Goal: Task Accomplishment & Management: Complete application form

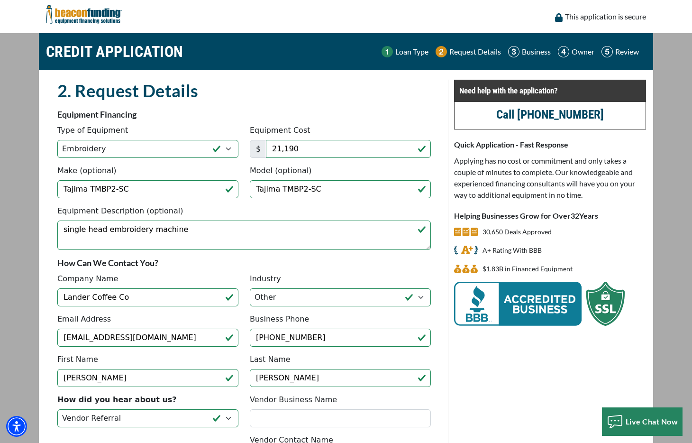
select select "1"
select select "5"
select select "9"
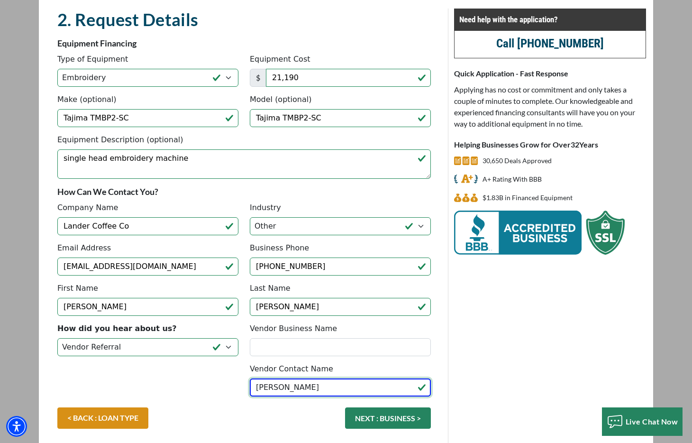
type input "Gary Mendola"
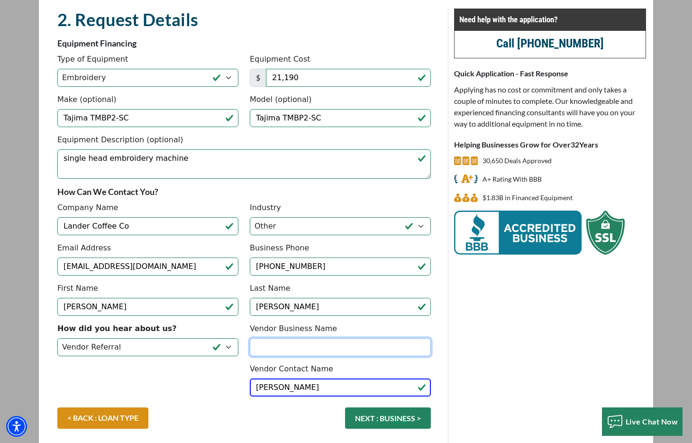
click at [290, 341] on input "Vendor Business Name" at bounding box center [340, 347] width 181 height 18
type input "Hirsch Solutions"
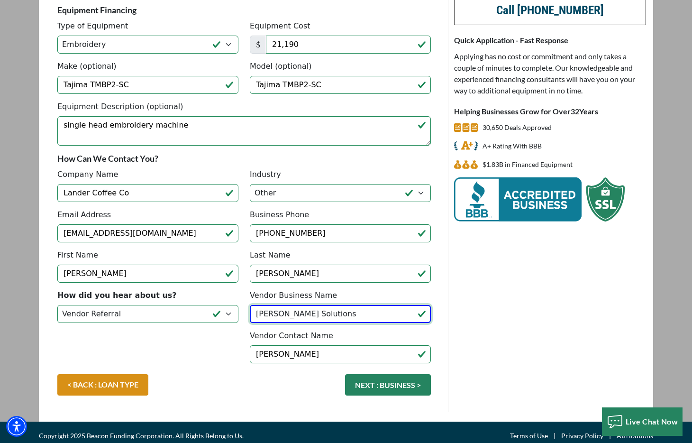
scroll to position [111, 0]
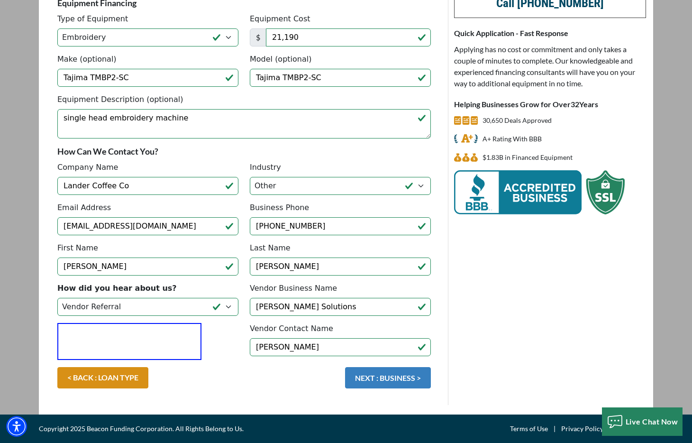
click at [373, 384] on button "NEXT : BUSINESS >" at bounding box center [388, 377] width 86 height 21
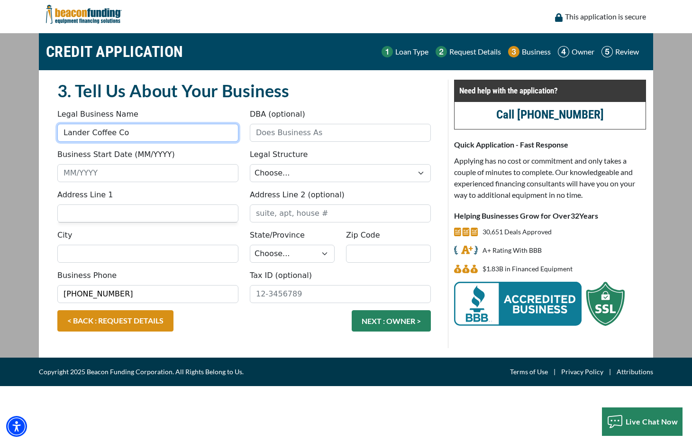
click at [161, 137] on input "Lander Coffee Co" at bounding box center [147, 133] width 181 height 18
click at [168, 116] on div "Legal Business Name Lander Coffee Co" at bounding box center [148, 125] width 192 height 33
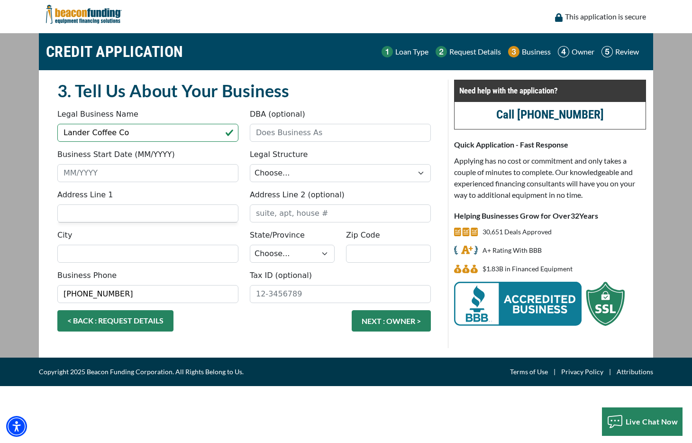
click at [118, 313] on link "< BACK : REQUEST DETAILS" at bounding box center [115, 320] width 116 height 21
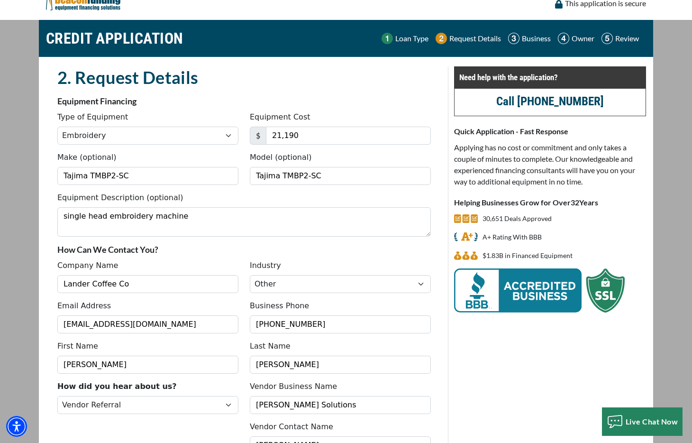
scroll to position [14, 0]
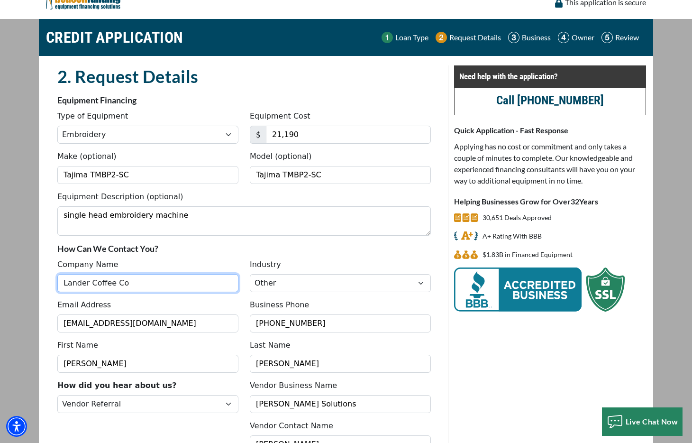
click at [147, 280] on input "Lander Coffee Co" at bounding box center [147, 283] width 181 height 18
type input "Coffee Freq LLC"
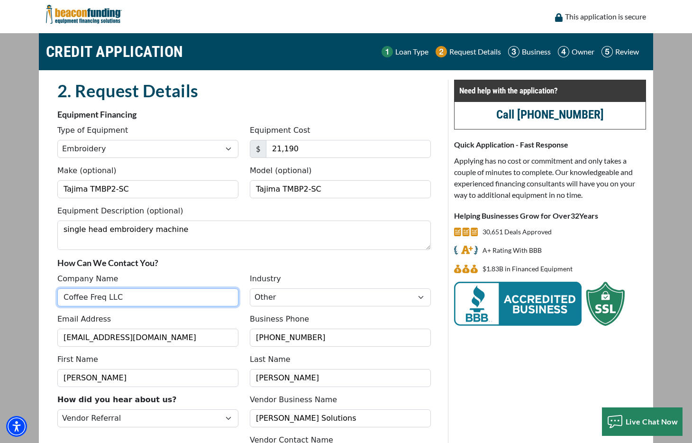
scroll to position [111, 0]
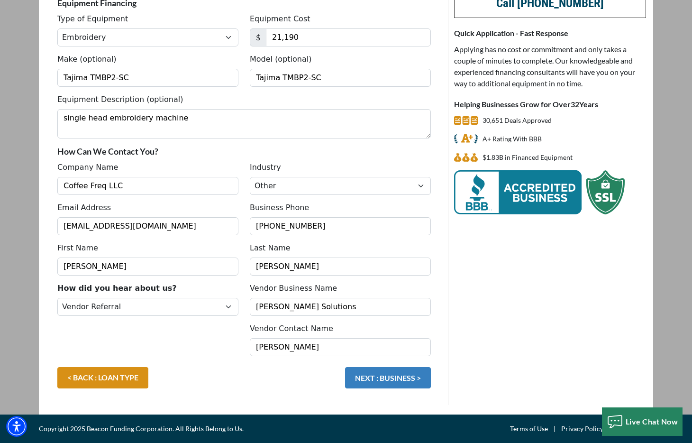
click at [386, 380] on button "NEXT : BUSINESS >" at bounding box center [388, 377] width 86 height 21
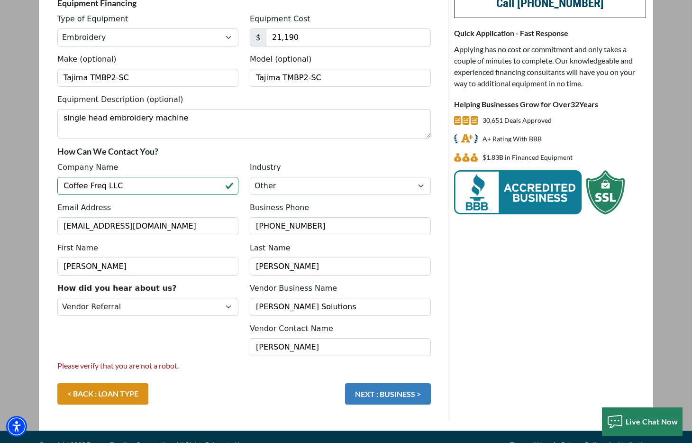
click at [393, 390] on button "NEXT : BUSINESS >" at bounding box center [388, 393] width 86 height 21
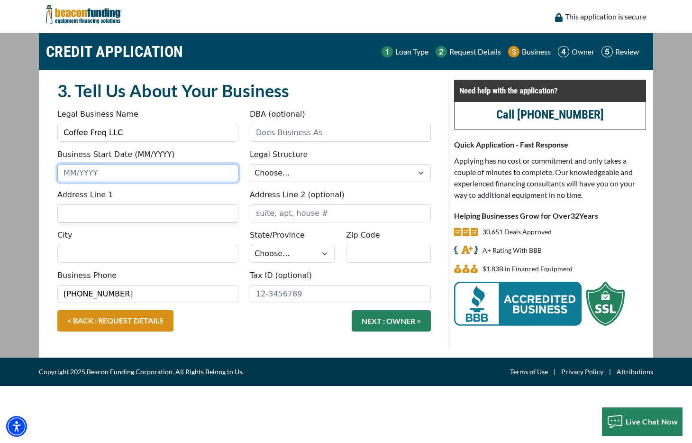
click at [176, 179] on input "Business Start Date (MM/YYYY)" at bounding box center [147, 173] width 181 height 18
click at [107, 177] on input "03/13" at bounding box center [147, 173] width 181 height 18
type input "03/23"
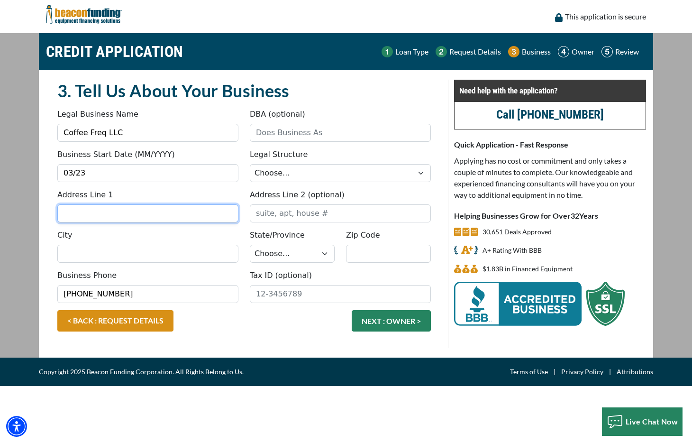
click at [91, 208] on fieldset "3. Tell Us About Your Business Something went wrong, please try again. Legal Bu…" at bounding box center [244, 214] width 385 height 268
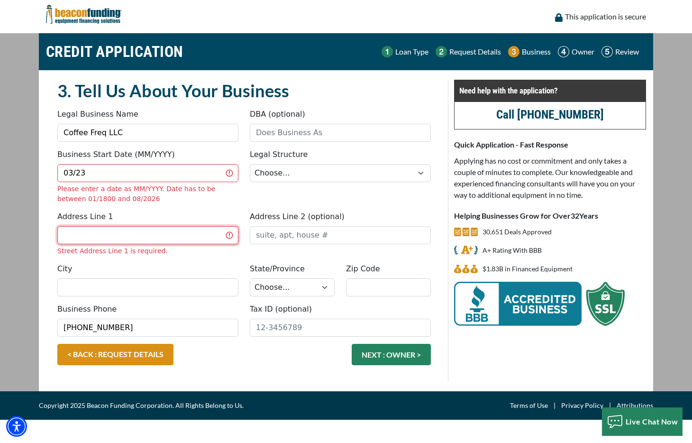
click at [112, 238] on input "Address Line 1" at bounding box center [147, 235] width 181 height 18
type input "862 Heritage Road"
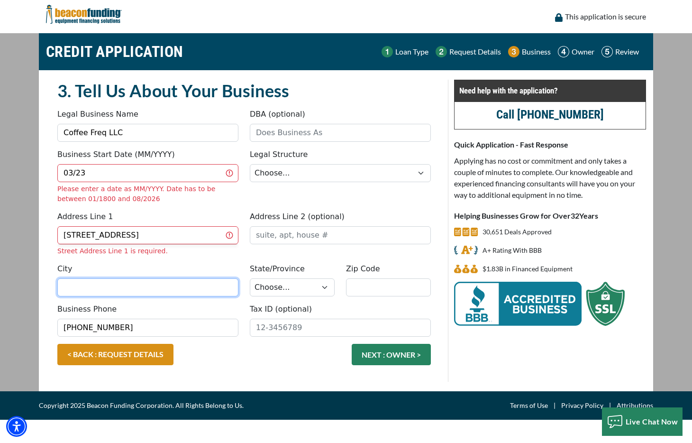
type input "Lander"
select select "52"
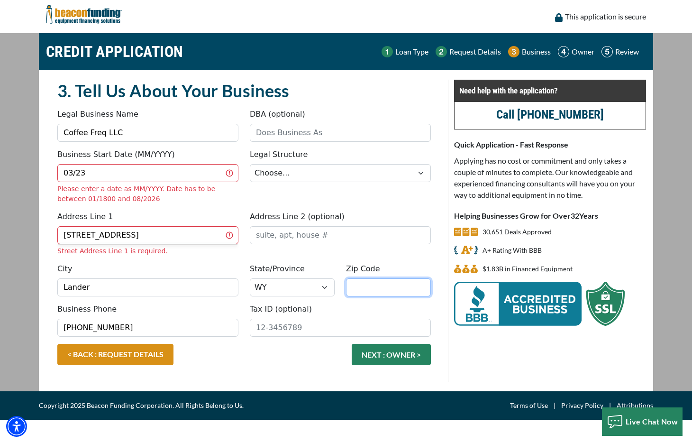
type input "82520"
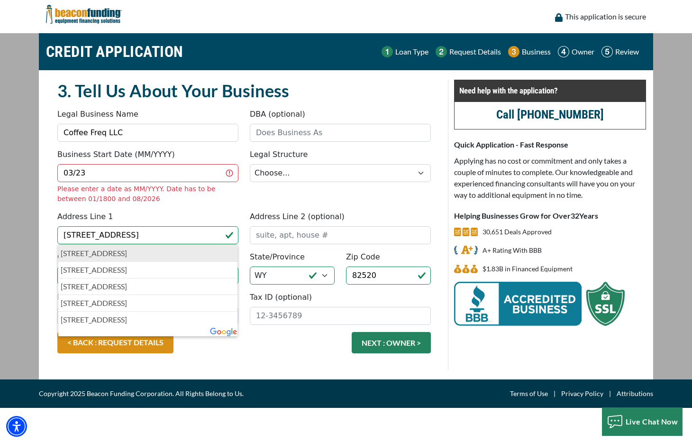
click at [177, 250] on p "[STREET_ADDRESS]" at bounding box center [148, 252] width 174 height 11
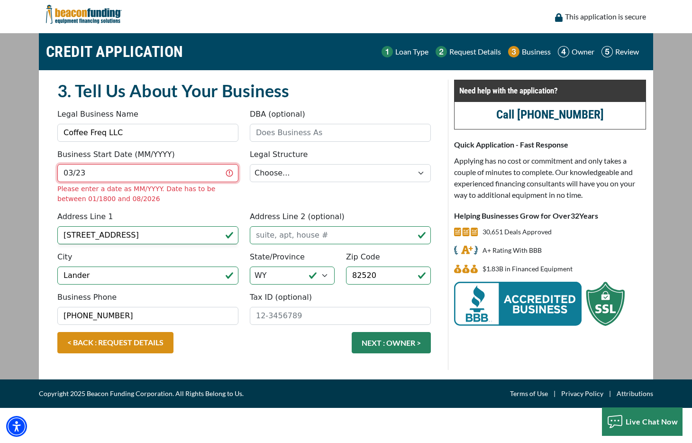
click at [104, 177] on input "03/23" at bounding box center [147, 173] width 181 height 18
type input "03/2023"
click at [189, 193] on fieldset "3. Tell Us About Your Business Something went wrong, please try again. Legal Bu…" at bounding box center [244, 225] width 385 height 290
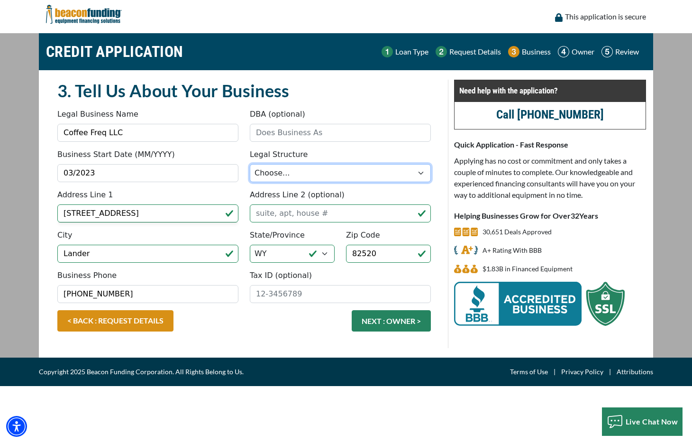
click at [360, 173] on select "Choose... Corporation LLC LLP Municipality Non-Profit Partnership Proprietorship" at bounding box center [340, 173] width 181 height 18
select select "2"
click at [250, 164] on select "Choose... Corporation LLC LLP Municipality Non-Profit Partnership Proprietorship" at bounding box center [340, 173] width 181 height 18
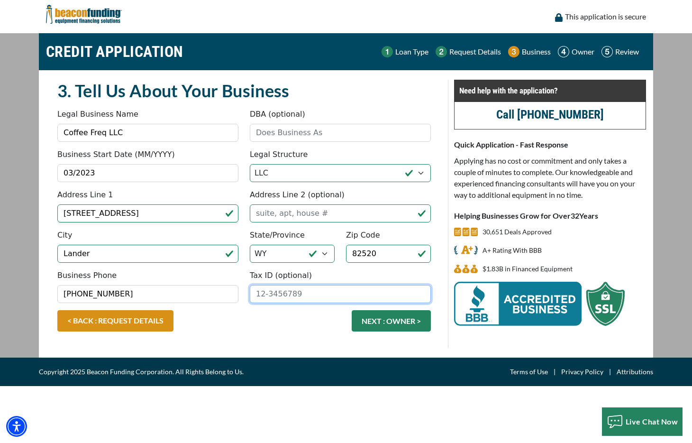
click at [282, 293] on input "Tax ID (optional)" at bounding box center [340, 294] width 181 height 18
click at [299, 292] on input "Tax ID (optional)" at bounding box center [340, 294] width 181 height 18
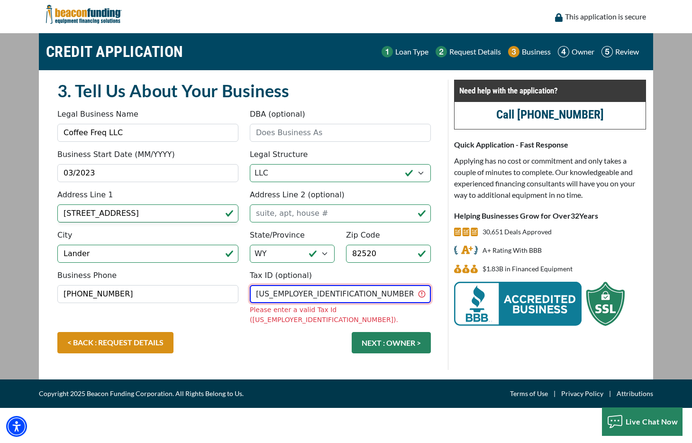
type input "[US_EMPLOYER_IDENTIFICATION_NUMBER]"
click at [296, 339] on div "< BACK : REQUEST DETAILS NEXT : OWNER >" at bounding box center [244, 347] width 385 height 31
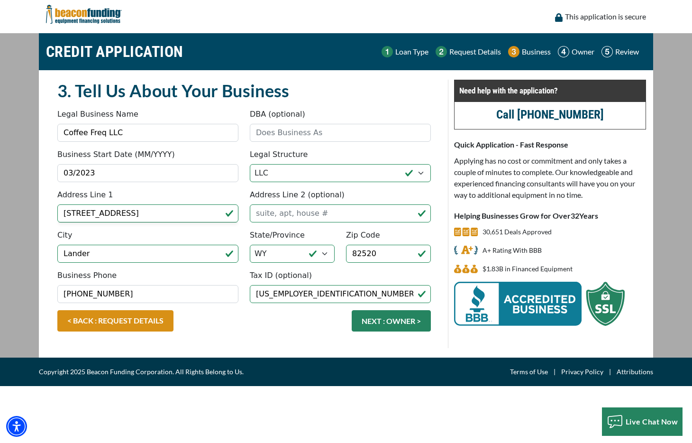
click at [296, 339] on div "< BACK : REQUEST DETAILS NEXT : OWNER >" at bounding box center [244, 325] width 385 height 31
click at [402, 319] on button "NEXT : OWNER >" at bounding box center [391, 320] width 79 height 21
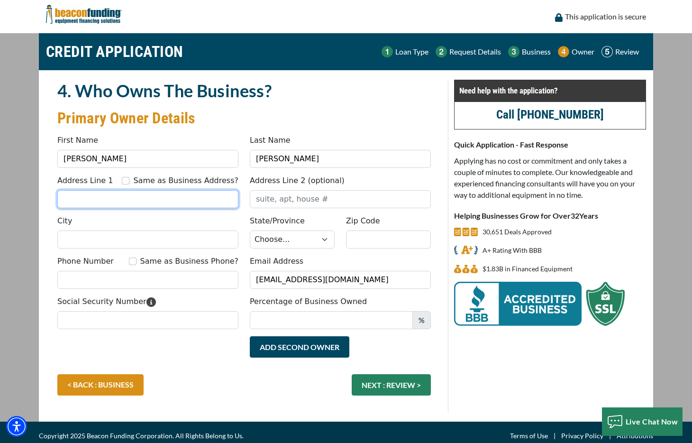
click at [98, 207] on input "Address Line 1" at bounding box center [147, 199] width 181 height 18
type input "[STREET_ADDRESS]"
type input "Lander"
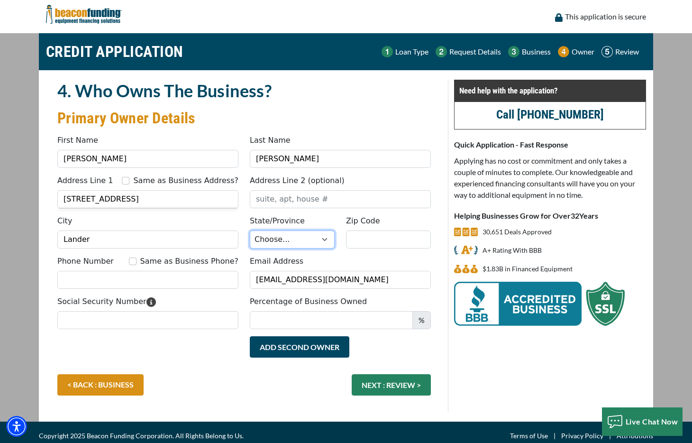
select select "52"
type input "82520"
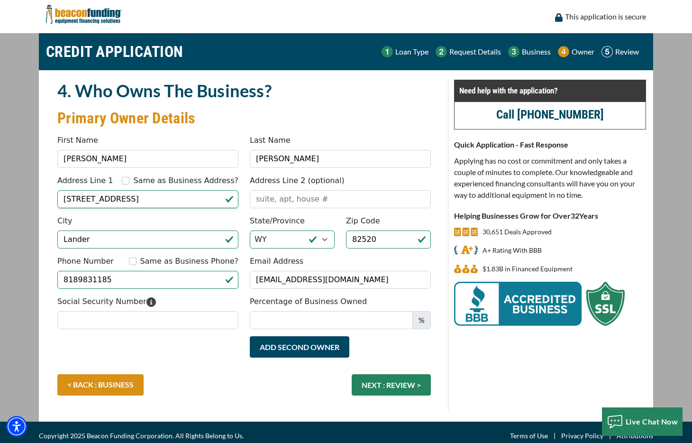
type input "[PHONE_NUMBER]"
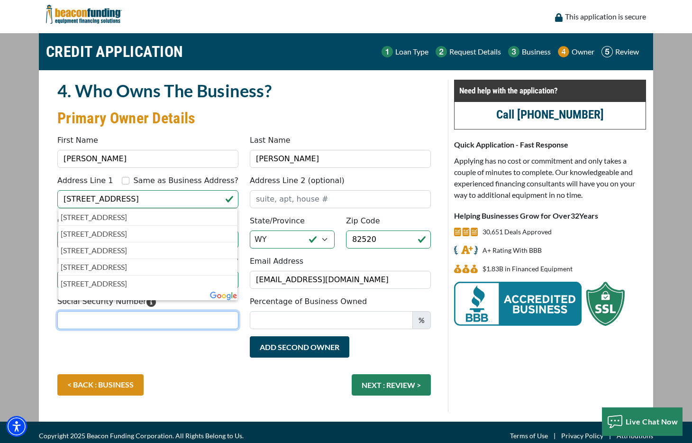
click at [164, 324] on input "Social Security Number" at bounding box center [147, 320] width 181 height 18
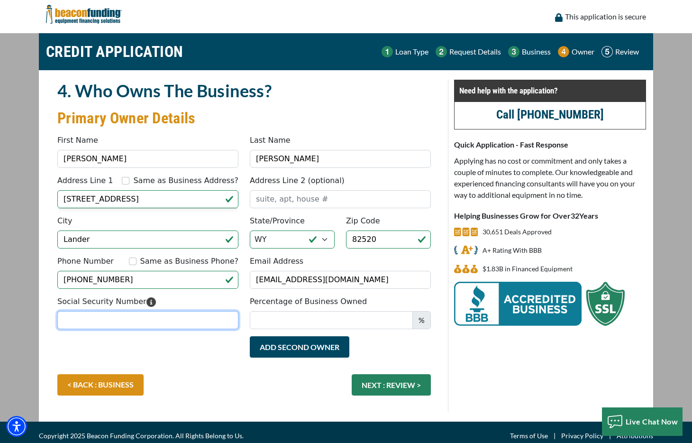
click at [139, 322] on input "Social Security Number" at bounding box center [147, 320] width 181 height 18
type input "520-84-0439"
click at [137, 265] on input "Same as Business Phone?" at bounding box center [133, 261] width 8 height 8
checkbox input "true"
type input "[PHONE_NUMBER]"
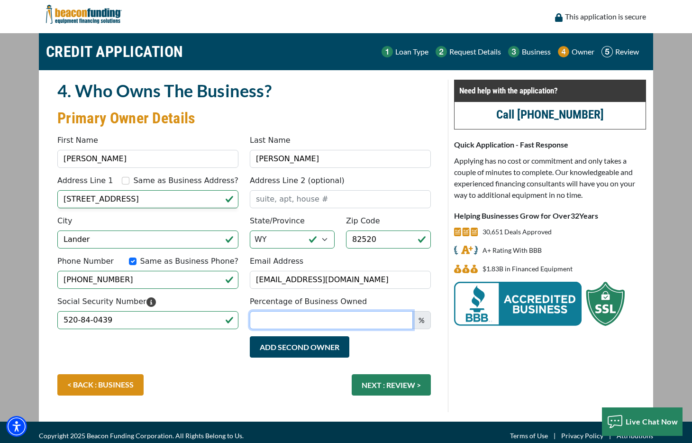
click at [360, 322] on input "Percentage of Business Owned" at bounding box center [331, 320] width 163 height 18
type input "50"
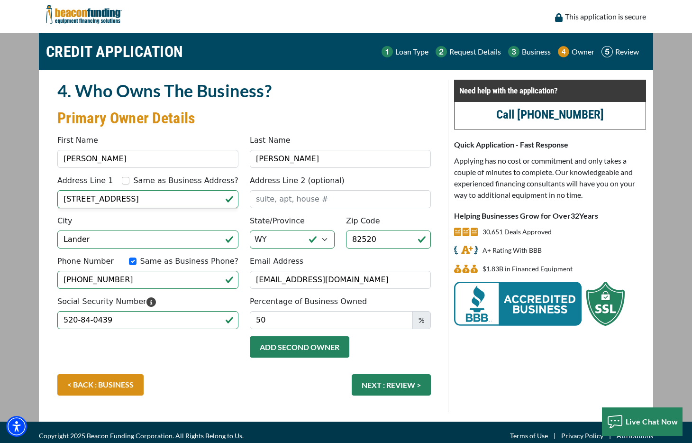
click at [294, 350] on button "Add Second Owner" at bounding box center [300, 346] width 100 height 21
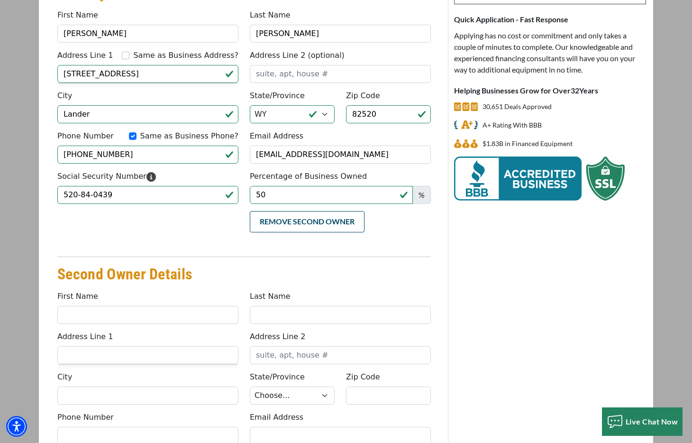
scroll to position [137, 0]
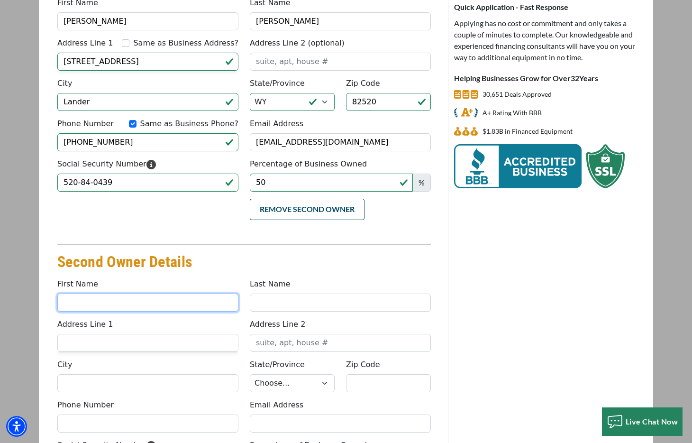
click at [162, 299] on input "First Name" at bounding box center [147, 302] width 181 height 18
type input "[PERSON_NAME]"
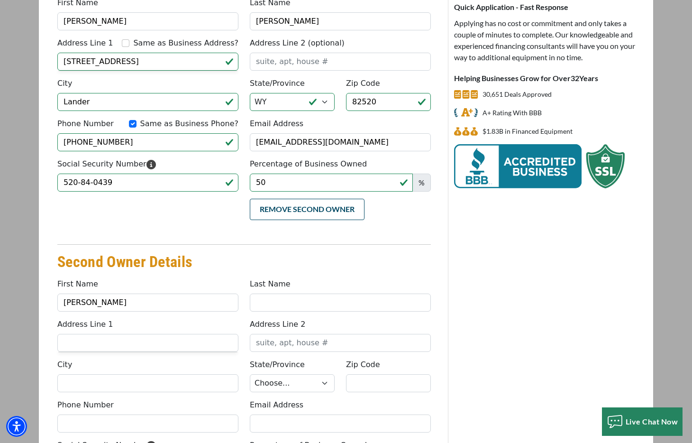
type input "[PERSON_NAME]"
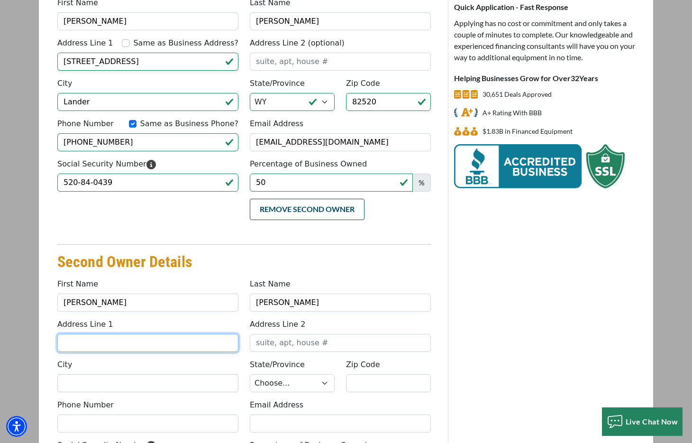
type input "862 Heritage Road, Lander, WY, USA"
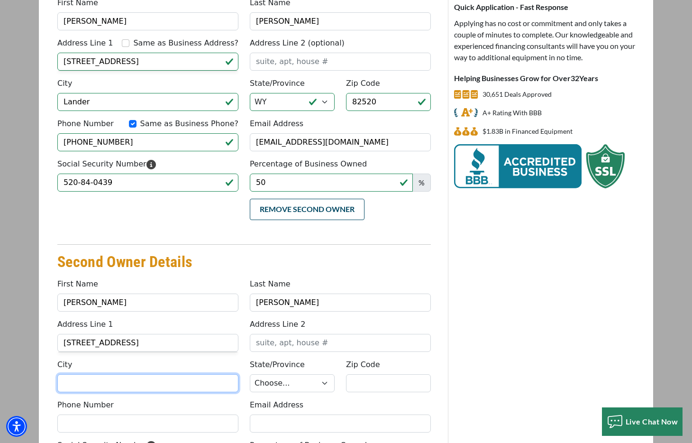
type input "Lander"
select select "52"
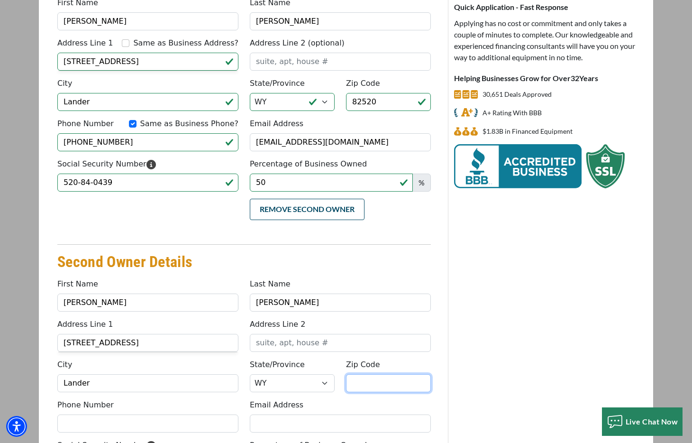
type input "82520"
type input "8189831185"
type input "aubreyharms@mac.com"
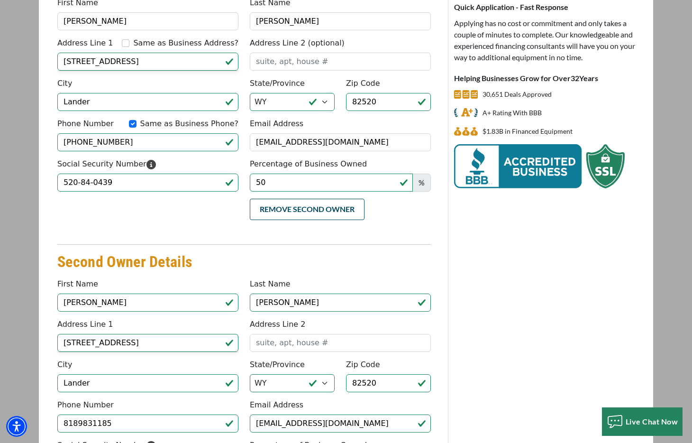
type input "(818) 983-1185"
drag, startPoint x: 212, startPoint y: 339, endPoint x: 129, endPoint y: 340, distance: 83.0
click at [129, 340] on input "862 Heritage Road, Lander, WY, USA" at bounding box center [147, 343] width 181 height 18
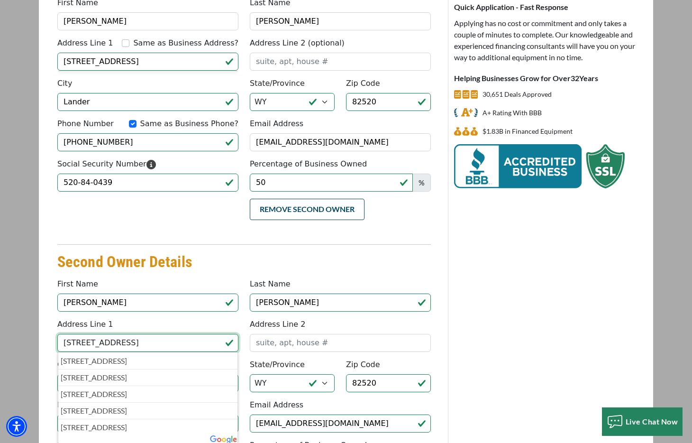
type input "862 Heritage Road"
click at [45, 344] on div "4. Who Owns The Business? Primary Owner Details Something went wrong, please tr…" at bounding box center [244, 230] width 408 height 576
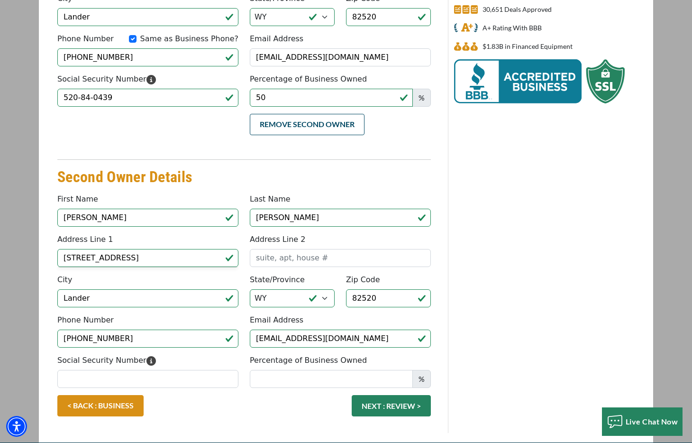
scroll to position [250, 0]
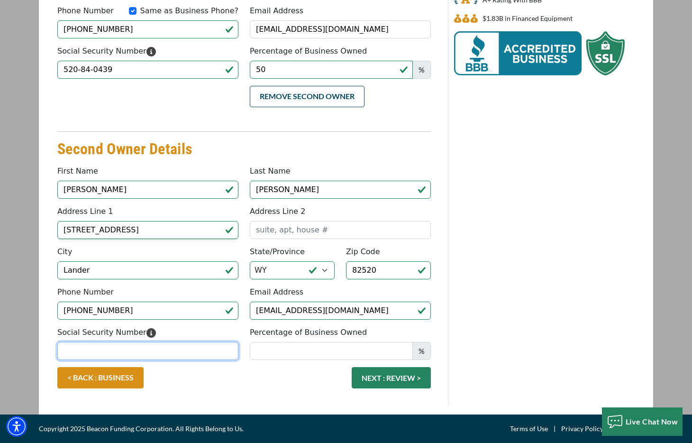
click at [113, 355] on input "Social Security Number" at bounding box center [147, 351] width 181 height 18
type input "517-13-4761"
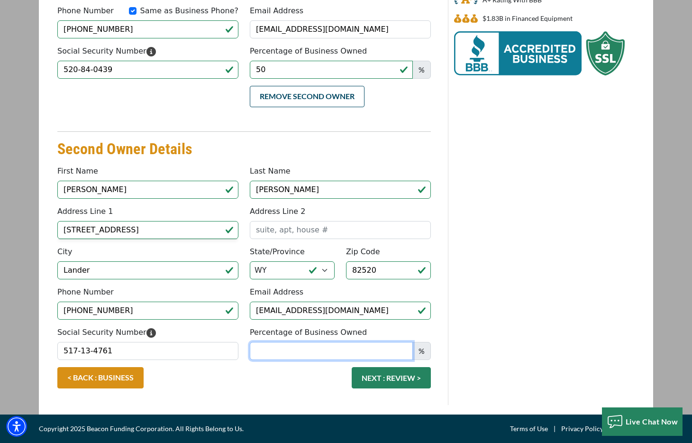
click at [289, 353] on input "Percentage of Business Owned" at bounding box center [331, 351] width 163 height 18
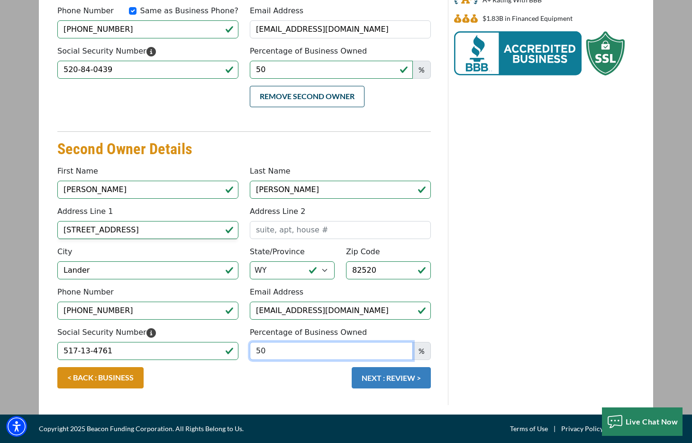
type input "50"
click at [408, 383] on button "NEXT : REVIEW >" at bounding box center [391, 377] width 79 height 21
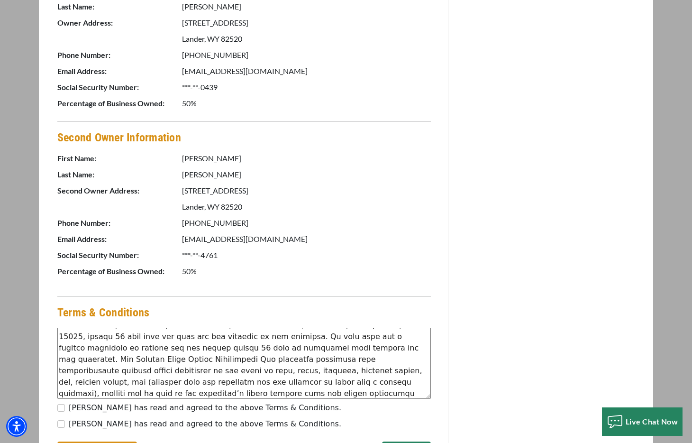
scroll to position [593, 0]
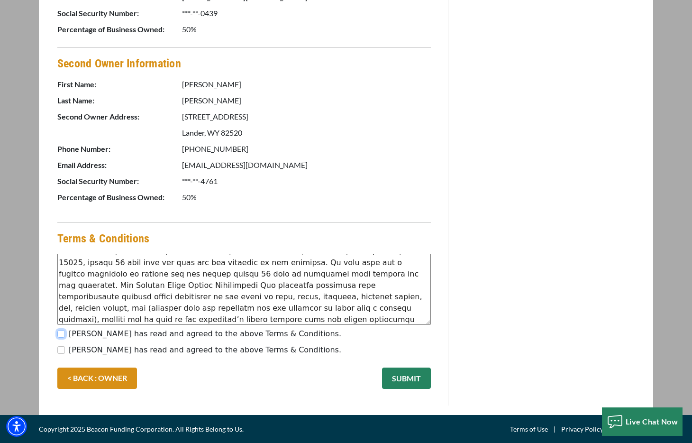
click at [63, 331] on input "[PERSON_NAME] has read and agreed to the above Terms & Conditions." at bounding box center [61, 334] width 8 height 8
checkbox input "true"
click at [60, 349] on input "[PERSON_NAME] has read and agreed to the above Terms & Conditions." at bounding box center [61, 350] width 8 height 8
checkbox input "true"
click at [405, 375] on button "SUBMIT" at bounding box center [406, 377] width 49 height 21
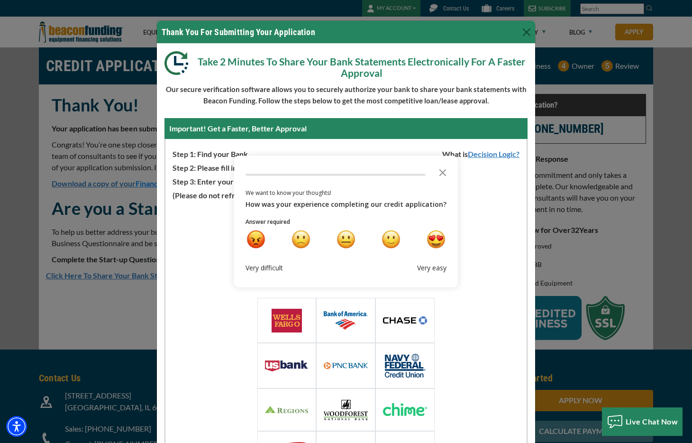
click at [500, 261] on div "Loading Widget Select Or Search Your Financial Institution Or choose from one o…" at bounding box center [345, 346] width 361 height 291
click at [440, 170] on polygon "Close the survey" at bounding box center [442, 172] width 7 height 7
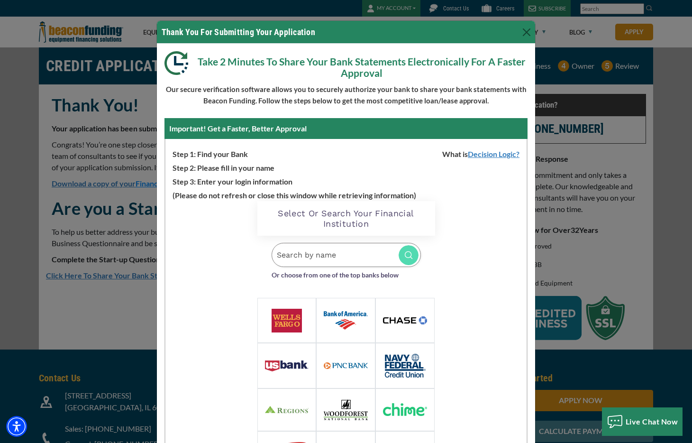
click at [315, 257] on input "Search by name" at bounding box center [346, 255] width 149 height 24
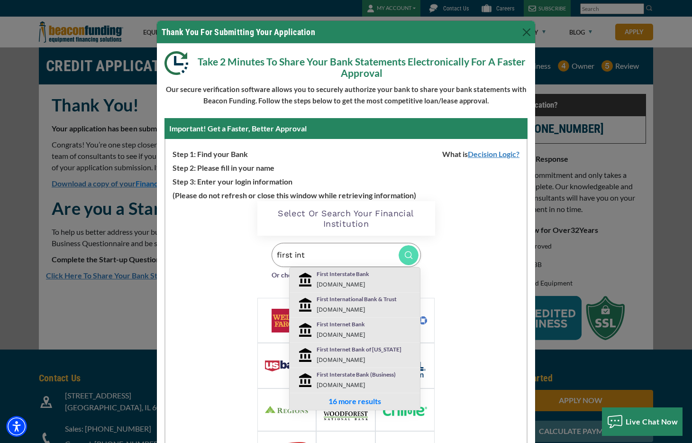
type input "first int"
click at [338, 277] on p "First Interstate Bank" at bounding box center [366, 274] width 99 height 9
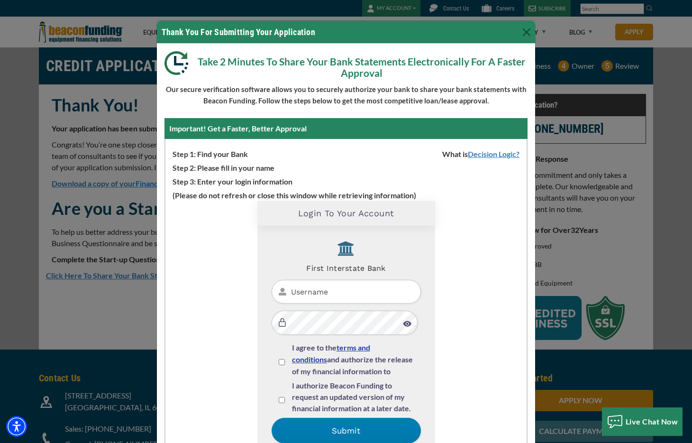
click at [366, 301] on input "Username" at bounding box center [346, 292] width 149 height 24
type input "aubharms"
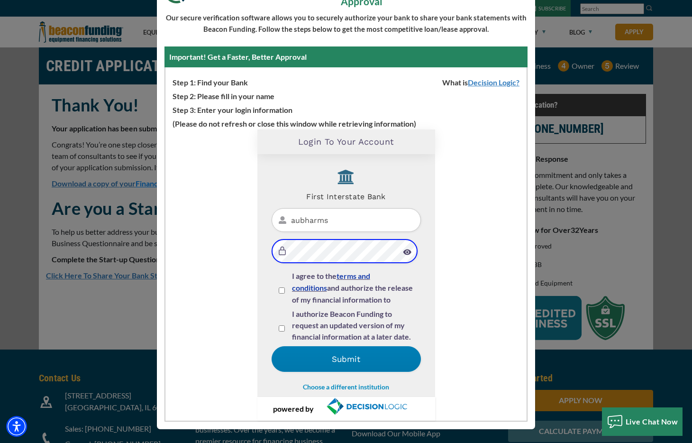
click at [282, 288] on input "I agree to the terms and conditions and authorize the release of my financial i…" at bounding box center [282, 290] width 6 height 6
checkbox input "true"
click at [279, 328] on input "I authorize Beacon Funding to request an updated version of my financial inform…" at bounding box center [282, 328] width 6 height 6
checkbox input "true"
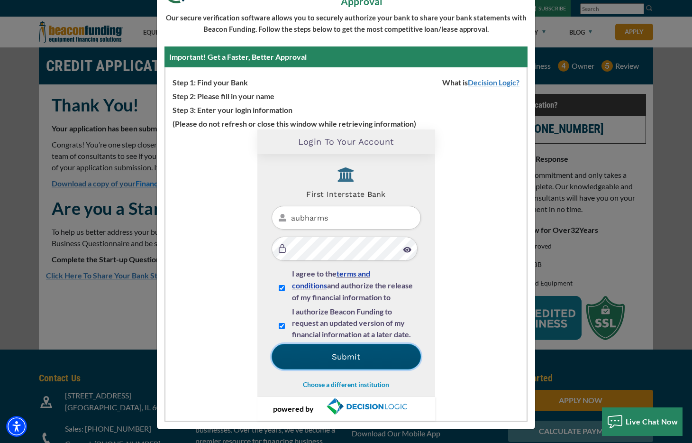
click at [331, 352] on button "Submit" at bounding box center [346, 357] width 149 height 26
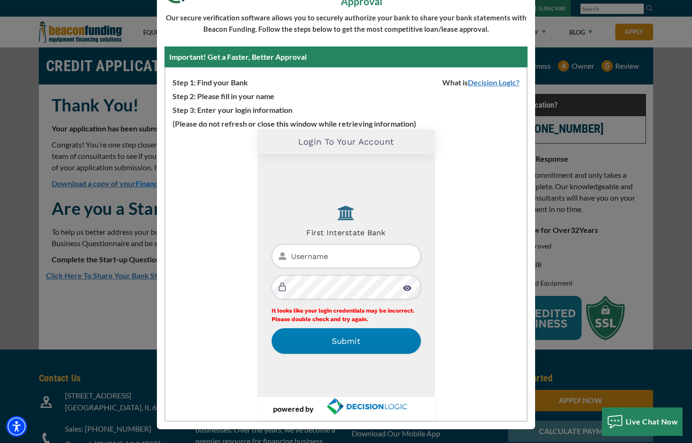
click at [340, 256] on input "text" at bounding box center [346, 256] width 149 height 24
click at [471, 261] on div "Loading Widget Login To Your Account First Interstate Bank It looks like your l…" at bounding box center [345, 274] width 361 height 291
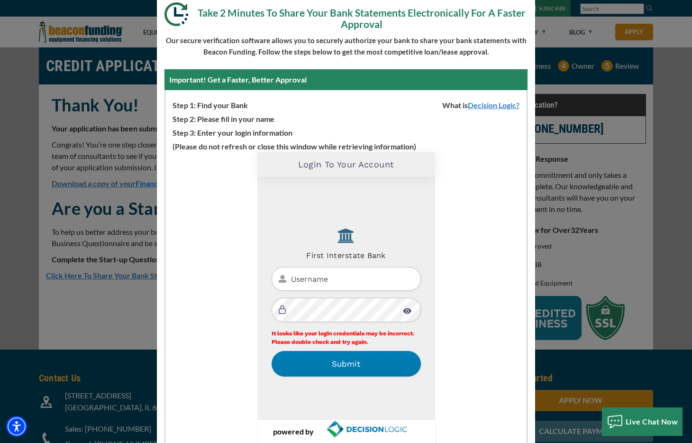
scroll to position [72, 0]
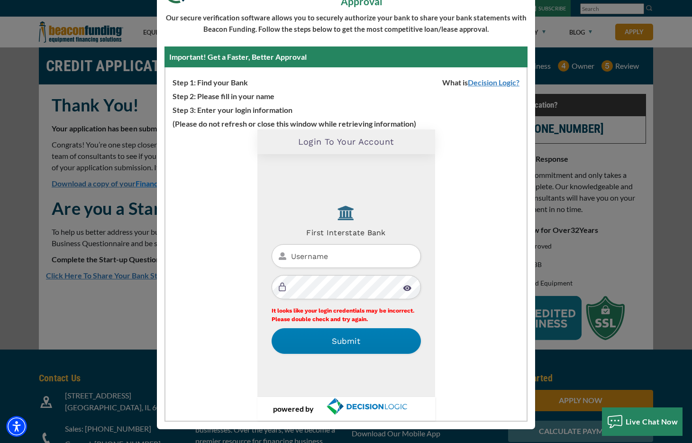
click at [322, 252] on input "text" at bounding box center [346, 256] width 149 height 24
click at [240, 263] on div "Loading Widget Login To Your Account First Interstate Bank It looks like your l…" at bounding box center [345, 274] width 361 height 291
click at [346, 258] on input "text" at bounding box center [346, 256] width 149 height 24
type input "brianharms"
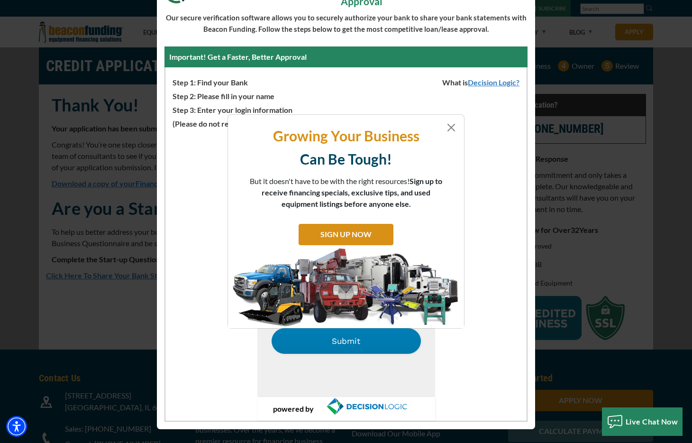
scroll to position [0, 0]
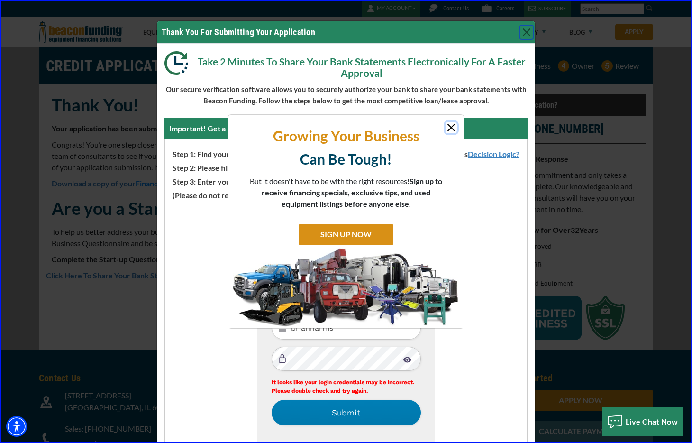
click at [452, 126] on button "Close" at bounding box center [451, 127] width 11 height 11
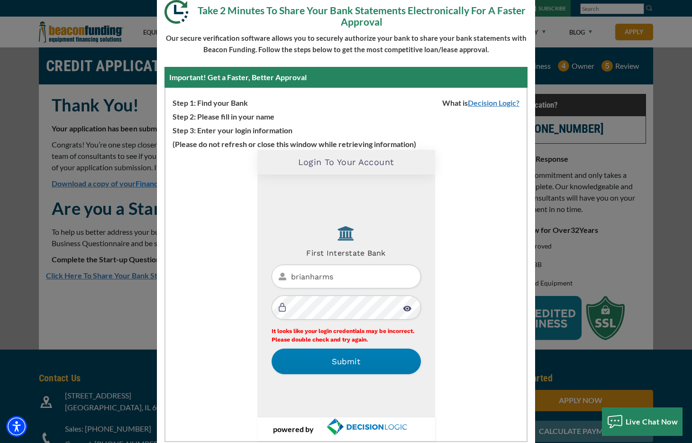
scroll to position [64, 0]
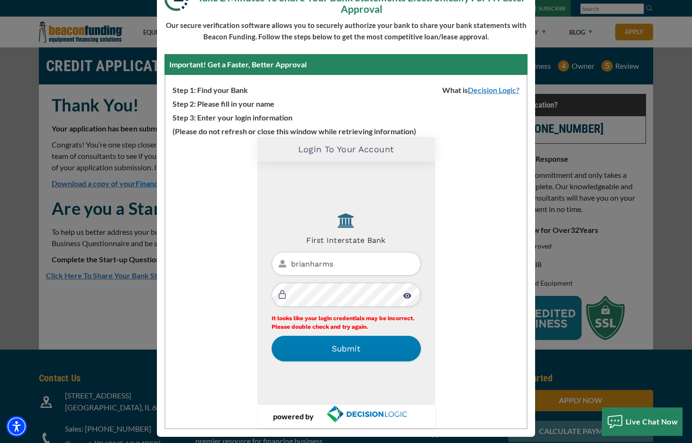
click at [375, 270] on input "brianharms" at bounding box center [346, 264] width 149 height 24
click at [407, 296] on img at bounding box center [407, 295] width 9 height 6
click at [345, 343] on button "Submit" at bounding box center [346, 349] width 149 height 26
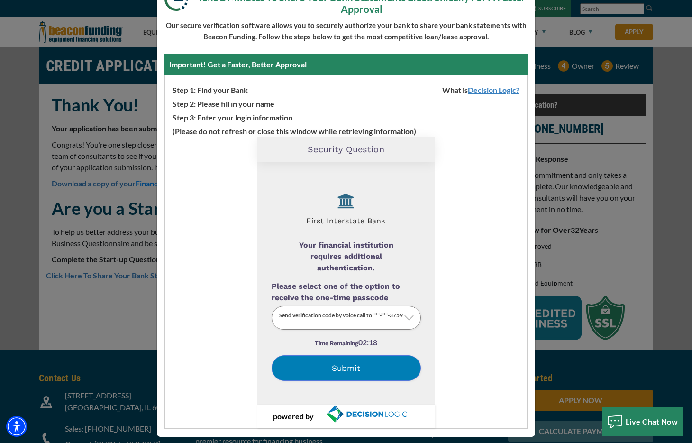
click at [349, 368] on button "Submit" at bounding box center [346, 368] width 149 height 26
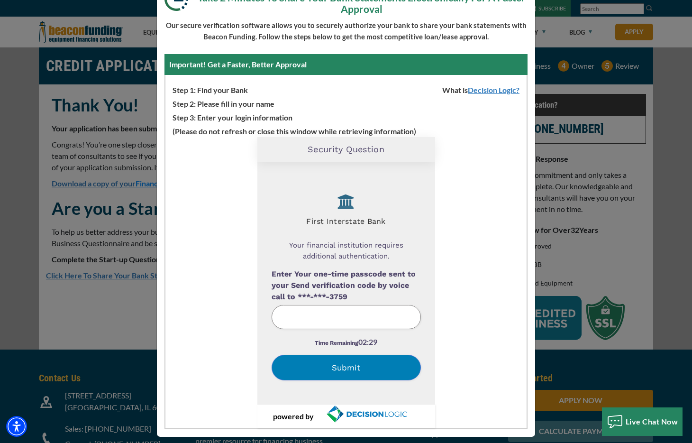
click at [336, 320] on input "Enter Your one-time passcode sent to your Send verification code by voice call …" at bounding box center [346, 317] width 149 height 24
click at [353, 364] on button "Submit" at bounding box center [346, 368] width 149 height 26
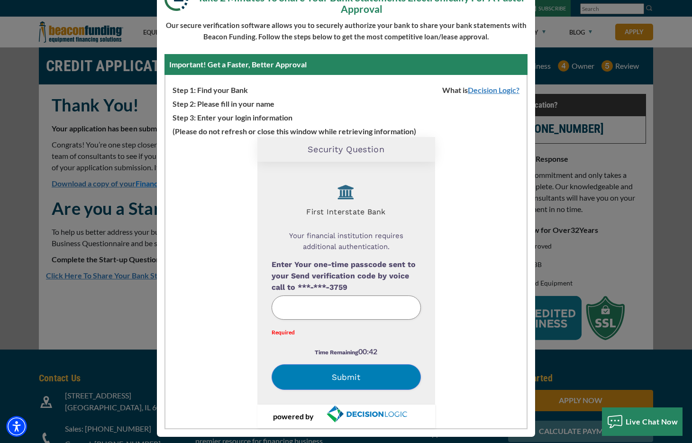
click at [320, 289] on label "Enter Your one-time passcode sent to your Send verification code by voice call …" at bounding box center [346, 276] width 149 height 34
click at [320, 299] on input "Enter Your one-time passcode sent to your Send verification code by voice call …" at bounding box center [346, 307] width 149 height 24
click at [329, 226] on div "Your financial institution requires additional authentication." at bounding box center [345, 241] width 119 height 36
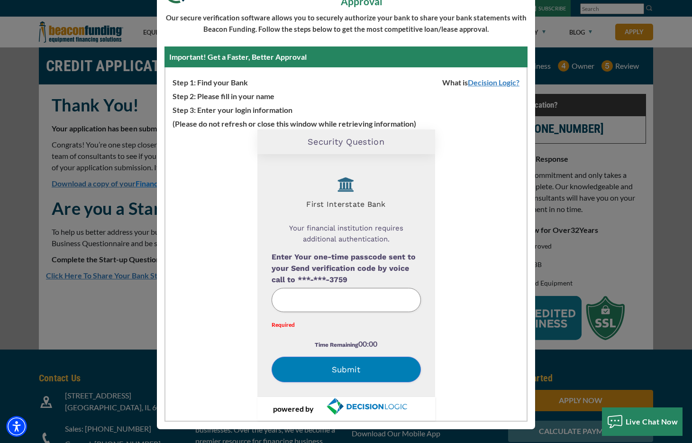
click at [403, 338] on div "Time Remaining 00:00" at bounding box center [346, 347] width 149 height 18
click at [371, 281] on label "Enter Your one-time passcode sent to your Send verification code by voice call …" at bounding box center [346, 268] width 149 height 34
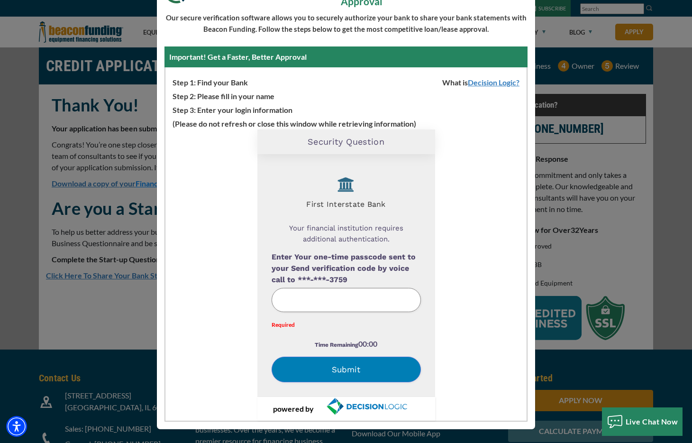
click at [375, 302] on input "Enter Your one-time passcode sent to your Send verification code by voice call …" at bounding box center [346, 300] width 149 height 24
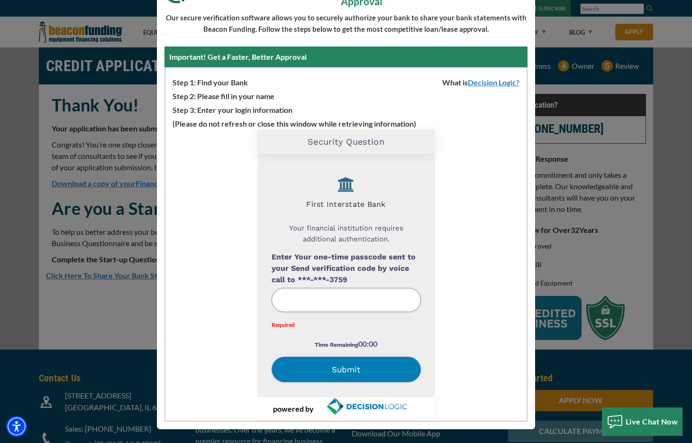
click at [375, 302] on input "Enter Your one-time passcode sent to your Send verification code by voice call …" at bounding box center [346, 300] width 149 height 24
click at [338, 361] on button "Submit" at bounding box center [346, 369] width 149 height 26
click at [338, 365] on button "Submit" at bounding box center [346, 369] width 149 height 26
click at [364, 259] on label "Enter Your one-time passcode sent to your Send verification code by voice call …" at bounding box center [346, 268] width 149 height 34
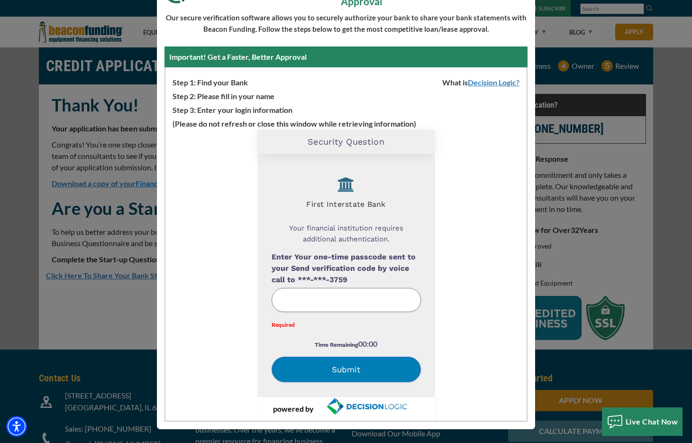
click at [364, 259] on label "Enter Your one-time passcode sent to your Send verification code by voice call …" at bounding box center [346, 268] width 149 height 34
click at [441, 280] on div "Loading Widget Security Question First Interstate Bank Your financial instituti…" at bounding box center [345, 274] width 361 height 291
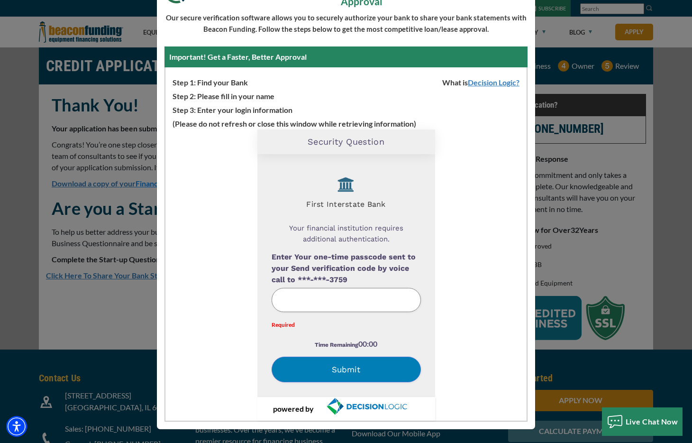
click at [441, 280] on div "Loading Widget Security Question First Interstate Bank Your financial instituti…" at bounding box center [345, 274] width 361 height 291
click at [480, 360] on div "Loading Widget Security Question First Interstate Bank Your financial instituti…" at bounding box center [345, 274] width 361 height 291
click at [350, 256] on label "Enter Your one-time passcode sent to your Send verification code by voice call …" at bounding box center [346, 268] width 149 height 34
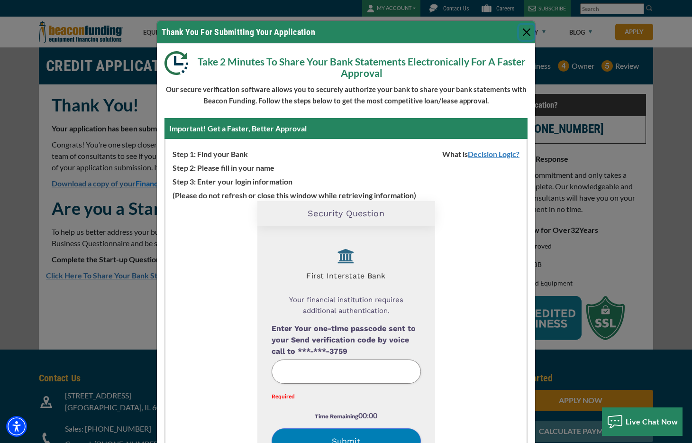
click at [524, 34] on button "Close" at bounding box center [526, 32] width 15 height 15
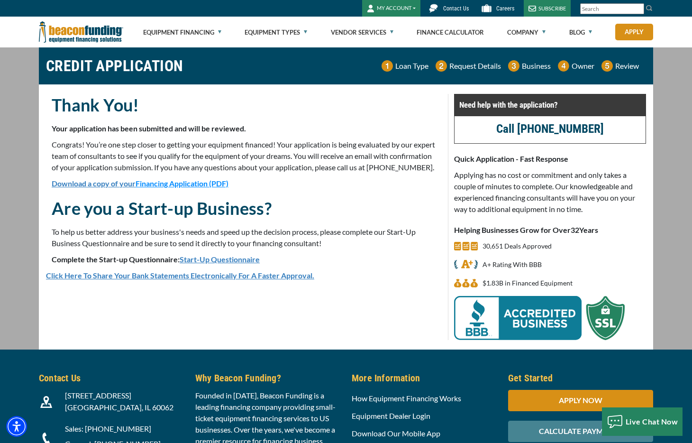
click at [243, 280] on link "Click Here To Share Your Bank Statements Electronically For A Faster Approval." at bounding box center [180, 275] width 268 height 9
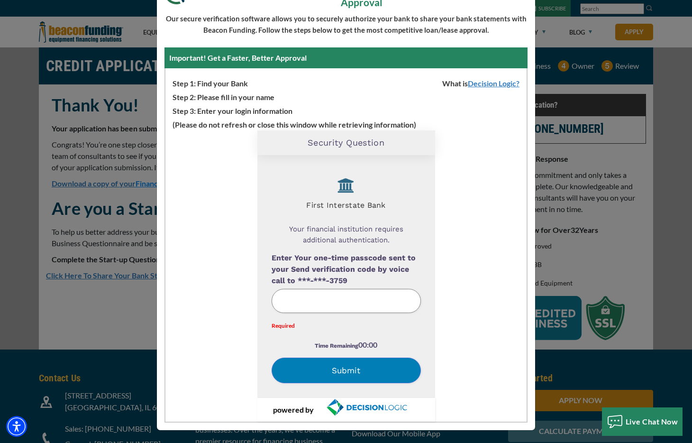
scroll to position [72, 0]
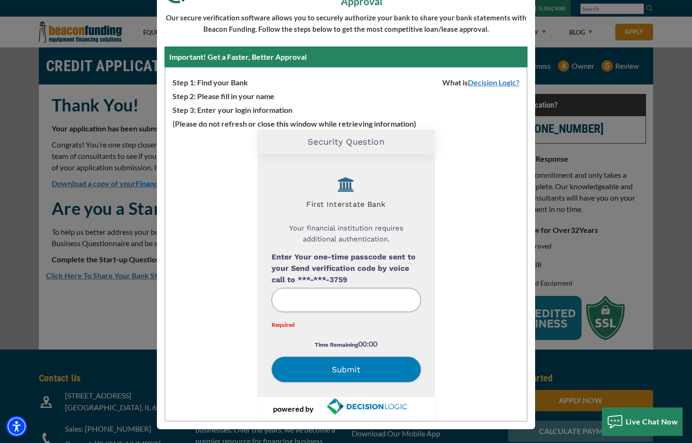
click at [377, 353] on div "Time Remaining 00:00" at bounding box center [346, 347] width 149 height 18
click at [412, 346] on div "Time Remaining 00:00" at bounding box center [346, 347] width 149 height 18
click at [405, 315] on div "Enter Your one-time passcode sent to your Send verification code by voice call …" at bounding box center [346, 290] width 149 height 79
click at [390, 278] on label "Enter Your one-time passcode sent to your Send verification code by voice call …" at bounding box center [346, 268] width 149 height 34
click at [384, 303] on input "Enter Your one-time passcode sent to your Send verification code by voice call …" at bounding box center [346, 300] width 149 height 24
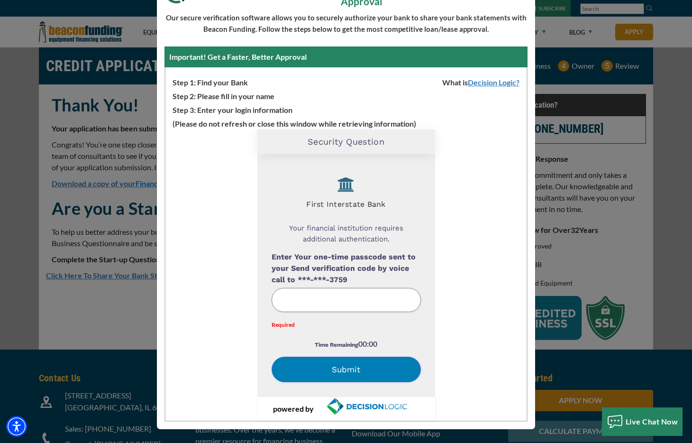
click at [454, 289] on div "Loading Widget Security Question First Interstate Bank Your financial instituti…" at bounding box center [345, 274] width 361 height 291
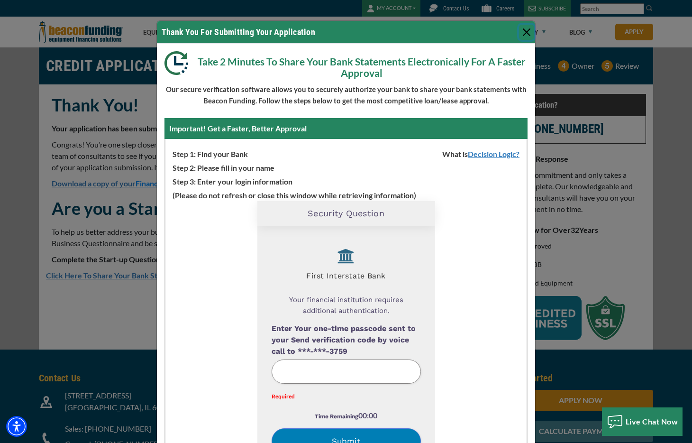
click at [528, 30] on button "Close" at bounding box center [526, 32] width 15 height 15
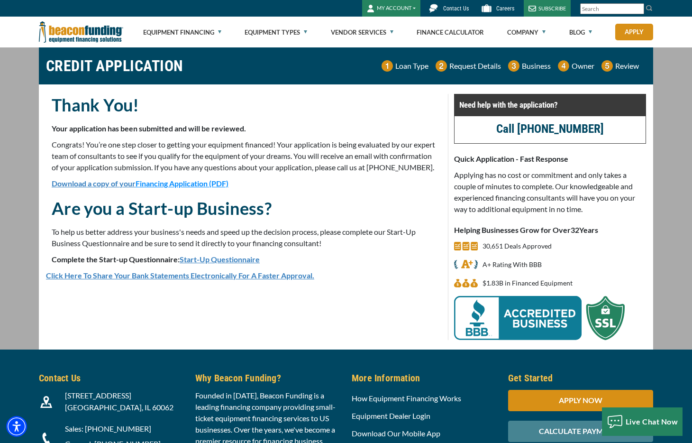
click at [393, 166] on p "Congrats! You’re one step closer to getting your equipment financed! Your appli…" at bounding box center [244, 156] width 385 height 34
click at [354, 190] on div "Thank You! Your application has been submitted and will be reviewed. Congrats! …" at bounding box center [244, 142] width 396 height 96
click at [391, 173] on p "Congrats! You’re one step closer to getting your equipment financed! Your appli…" at bounding box center [244, 156] width 385 height 34
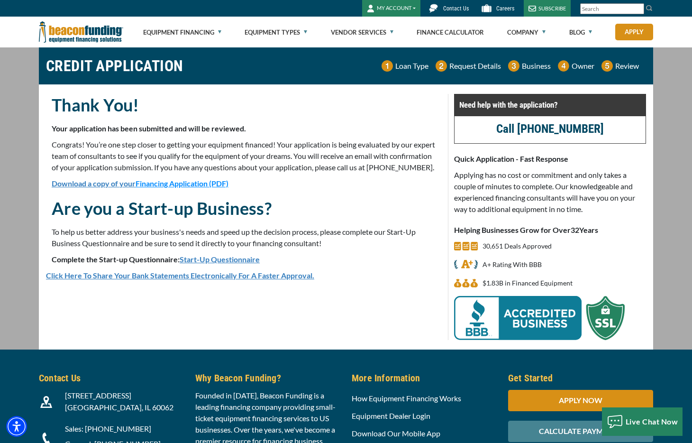
click at [391, 173] on p "Congrats! You’re one step closer to getting your equipment financed! Your appli…" at bounding box center [244, 156] width 385 height 34
click at [336, 265] on p "Complete the Start-up Questionnaire: Start-Up Questionnaire" at bounding box center [244, 259] width 385 height 11
click at [196, 280] on link "Click Here To Share Your Bank Statements Electronically For A Faster Approval." at bounding box center [180, 275] width 268 height 9
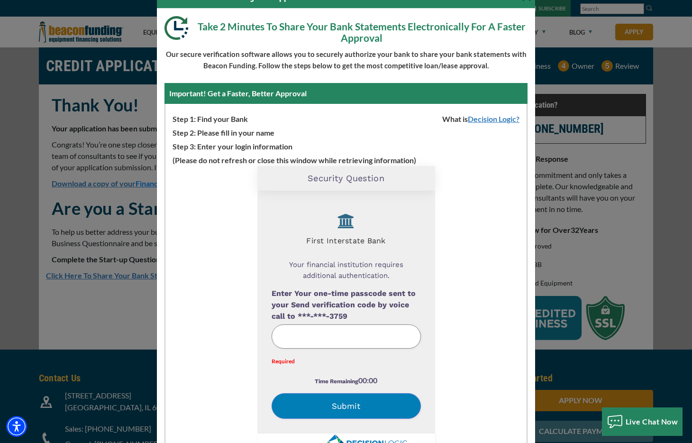
scroll to position [72, 0]
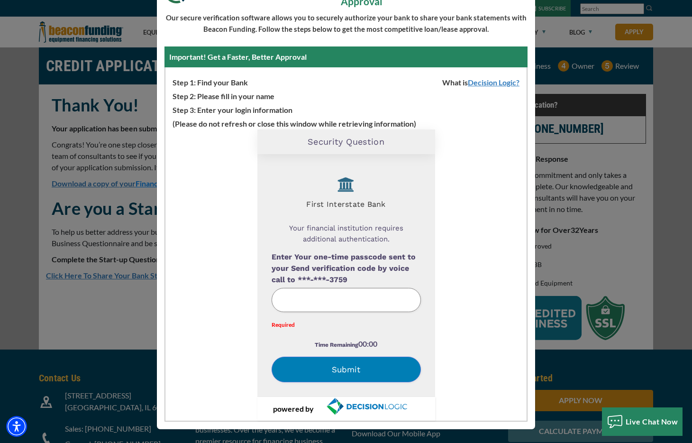
click at [120, 254] on div "Thank You For Submitting Your Application Take 2 Minutes To Share Your Bank Sta…" at bounding box center [346, 221] width 692 height 443
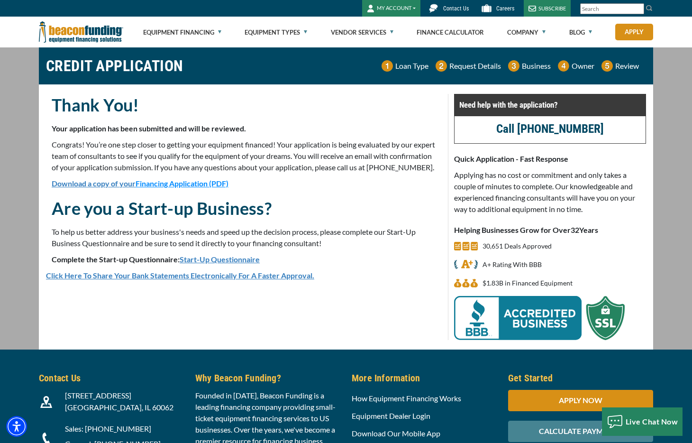
click at [311, 166] on p "Congrats! You’re one step closer to getting your equipment financed! Your appli…" at bounding box center [244, 156] width 385 height 34
click at [319, 190] on div "Thank You! Your application has been submitted and will be reviewed. Congrats! …" at bounding box center [244, 142] width 396 height 96
click at [164, 301] on div "Thank You! Your application has been submitted and will be reviewed. Congrats! …" at bounding box center [244, 217] width 408 height 246
click at [140, 280] on link "Click Here To Share Your Bank Statements Electronically For A Faster Approval." at bounding box center [180, 275] width 268 height 9
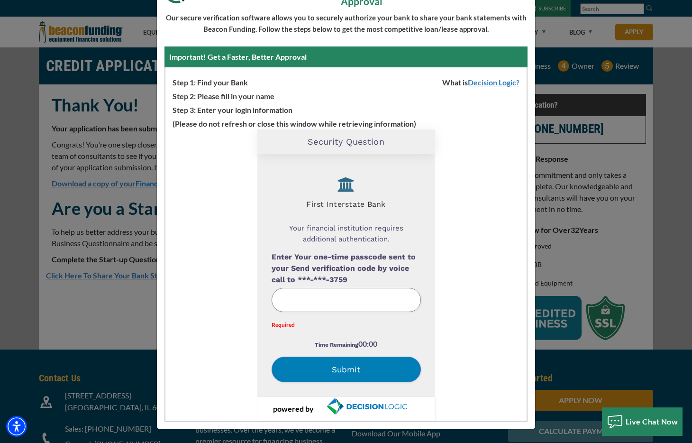
scroll to position [0, 0]
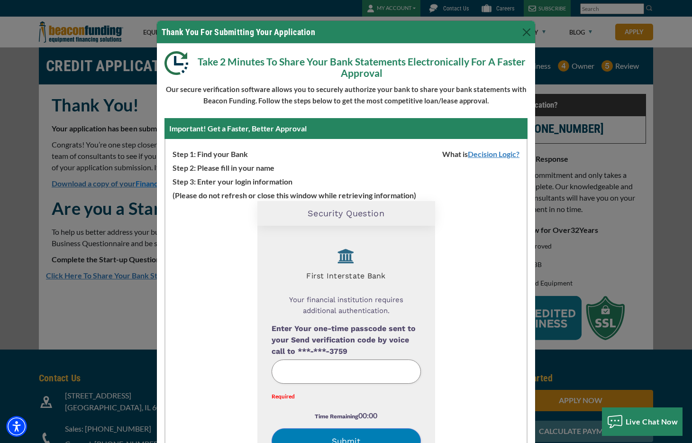
click at [343, 364] on input "Enter Your one-time passcode sent to your Send verification code by voice call …" at bounding box center [346, 371] width 149 height 24
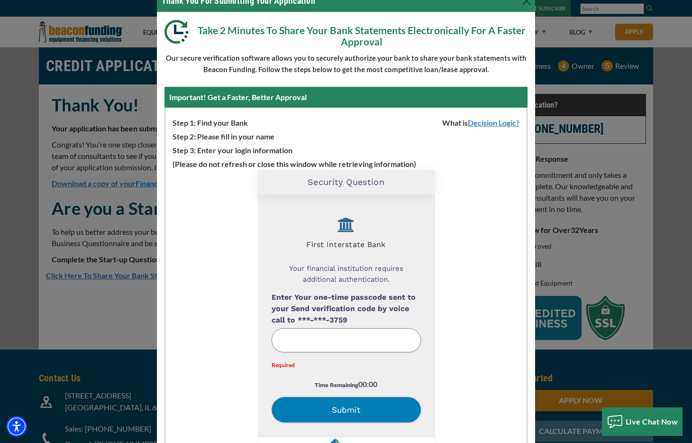
scroll to position [72, 0]
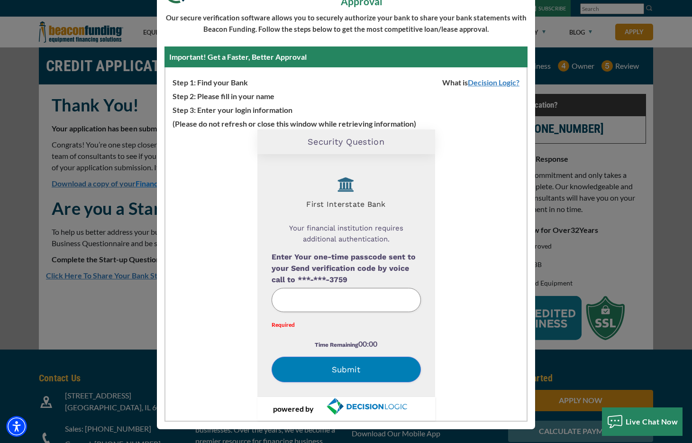
click at [345, 371] on button "Submit" at bounding box center [346, 369] width 149 height 26
click at [462, 198] on div "Loading Widget Security Question First Interstate Bank Your financial instituti…" at bounding box center [345, 274] width 361 height 291
click at [107, 321] on div "Thank You For Submitting Your Application Take 2 Minutes To Share Your Bank Sta…" at bounding box center [346, 221] width 692 height 443
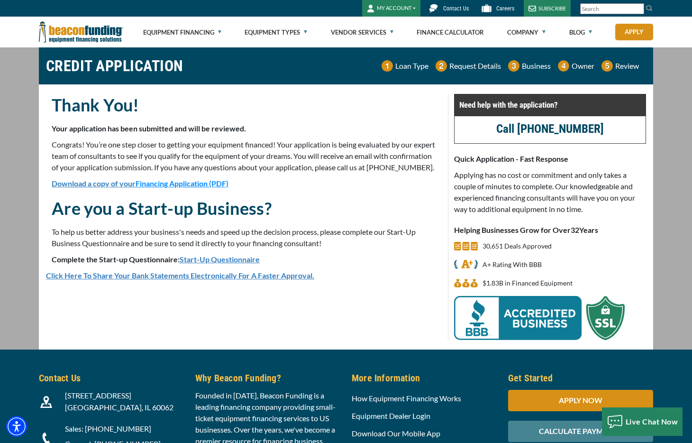
click at [375, 206] on div "Thank You! Your application has been submitted and will be reviewed. Congrats! …" at bounding box center [244, 182] width 396 height 176
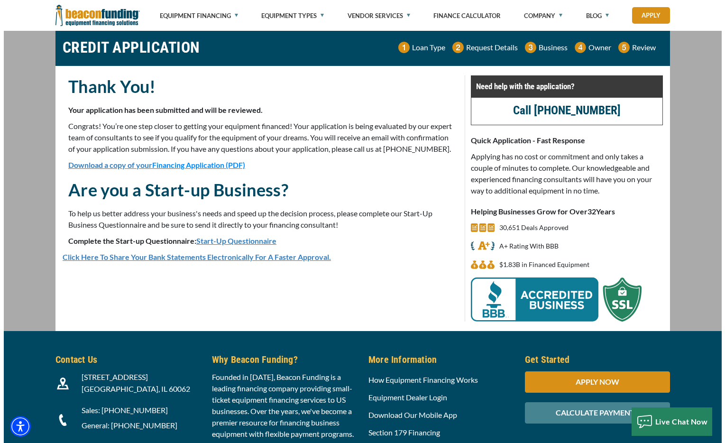
scroll to position [63, 0]
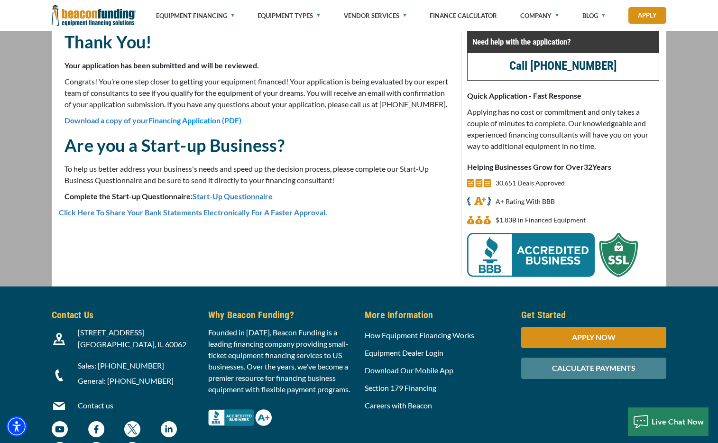
click at [172, 217] on link "Click Here To Share Your Bank Statements Electronically For A Faster Approval." at bounding box center [193, 212] width 268 height 9
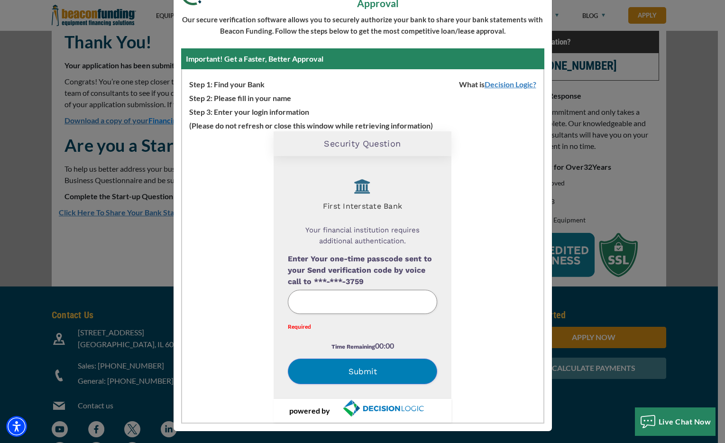
scroll to position [70, 0]
click at [354, 369] on button "Submit" at bounding box center [362, 371] width 149 height 26
click at [366, 275] on label "Enter Your one-time passcode sent to your Send verification code by voice call …" at bounding box center [362, 270] width 149 height 34
drag, startPoint x: 317, startPoint y: 238, endPoint x: 324, endPoint y: 232, distance: 9.8
click at [317, 237] on div "Your financial institution requires additional authentication." at bounding box center [362, 236] width 119 height 36
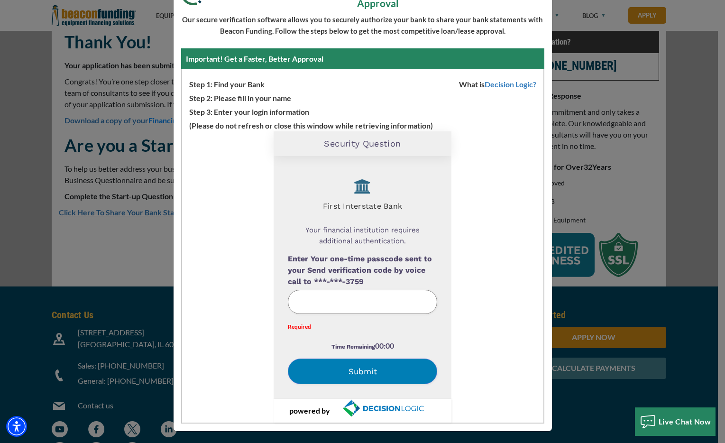
click at [363, 209] on h4 "First Interstate Bank" at bounding box center [362, 204] width 149 height 14
click at [396, 282] on label "Enter Your one-time passcode sent to your Send verification code by voice call …" at bounding box center [362, 270] width 149 height 34
click at [394, 334] on form "Enter Your one-time passcode sent to your Send verification code by voice call …" at bounding box center [362, 318] width 149 height 130
drag, startPoint x: 432, startPoint y: 337, endPoint x: 417, endPoint y: 350, distance: 20.5
click at [432, 337] on form "Enter Your one-time passcode sent to your Send verification code by voice call …" at bounding box center [362, 318] width 149 height 130
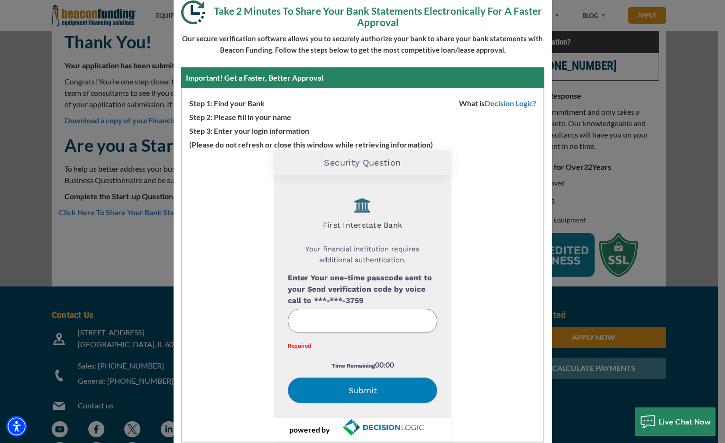
scroll to position [0, 0]
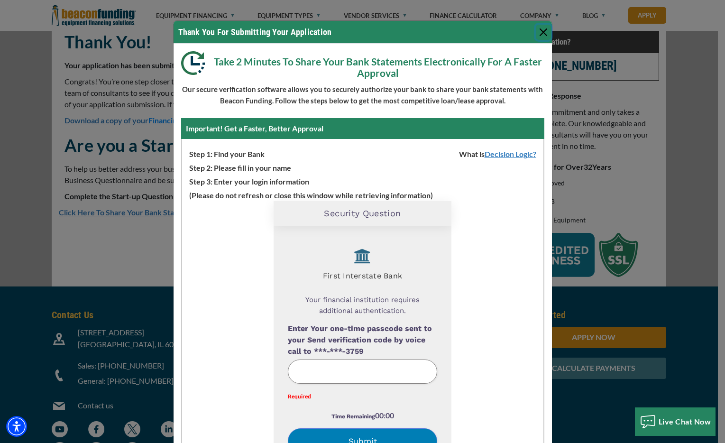
click at [538, 34] on button "Close" at bounding box center [543, 32] width 15 height 15
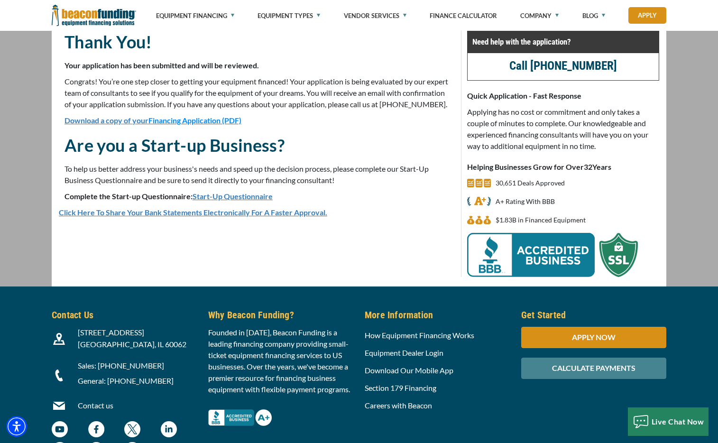
click at [255, 217] on link "Click Here To Share Your Bank Statements Electronically For A Faster Approval." at bounding box center [193, 212] width 268 height 9
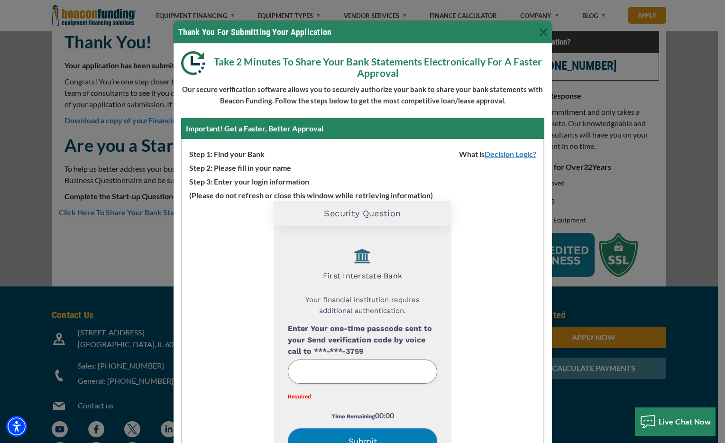
click at [369, 82] on div "Take 2 Minutes To Share Your Bank Statements Electronically For A Faster Approv…" at bounding box center [363, 272] width 378 height 457
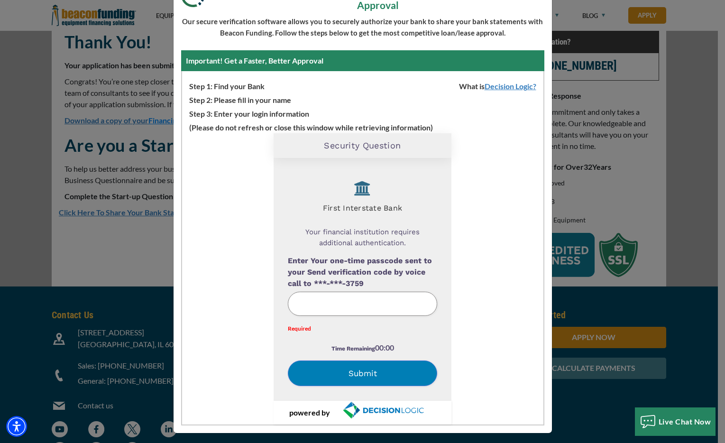
scroll to position [72, 0]
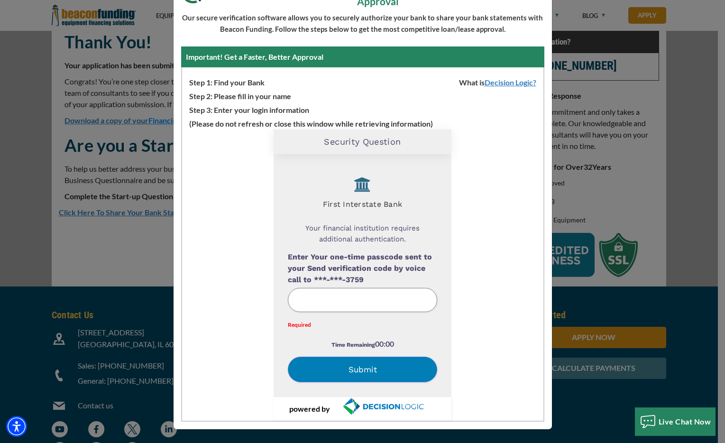
click at [339, 142] on h2 "Security Question" at bounding box center [362, 142] width 77 height 10
drag, startPoint x: 357, startPoint y: 210, endPoint x: 367, endPoint y: 216, distance: 12.0
click at [358, 210] on div "First Interstate Bank" at bounding box center [362, 192] width 149 height 47
click at [432, 265] on label "Enter Your one-time passcode sent to your Send verification code by voice call …" at bounding box center [362, 268] width 149 height 34
drag, startPoint x: 368, startPoint y: 341, endPoint x: 373, endPoint y: 343, distance: 5.3
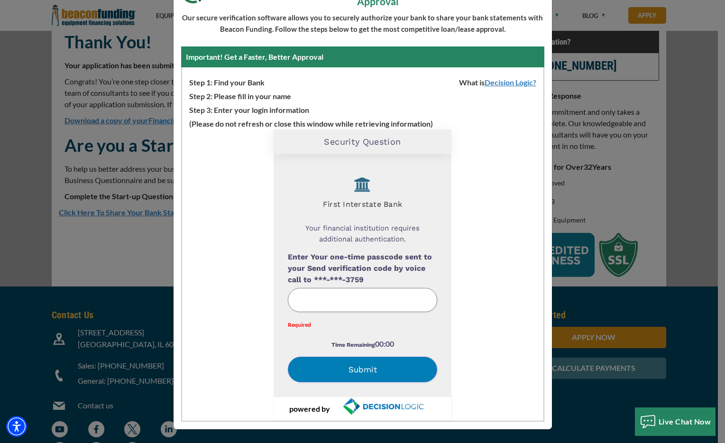
click at [369, 341] on div "Time Remaining 00:00" at bounding box center [362, 347] width 149 height 18
click at [378, 344] on span "00:00" at bounding box center [384, 343] width 19 height 9
click at [399, 355] on div "Time Remaining 00:00" at bounding box center [362, 347] width 149 height 18
drag, startPoint x: 430, startPoint y: 356, endPoint x: 466, endPoint y: 346, distance: 36.6
click at [436, 356] on div "First Interstate Bank Your financial institution requires additional authentica…" at bounding box center [363, 275] width 178 height 243
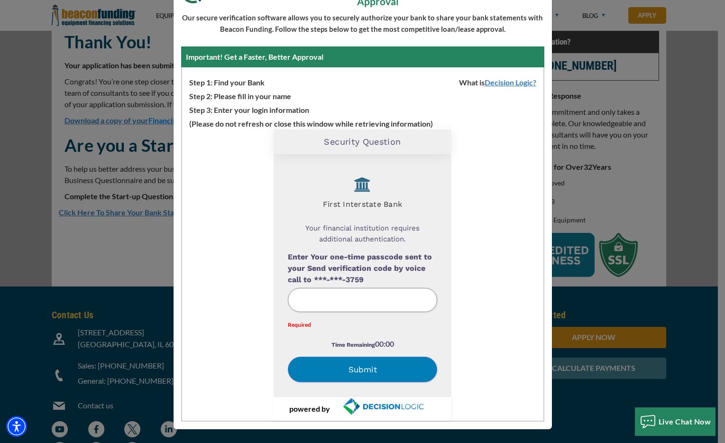
drag, startPoint x: 503, startPoint y: 262, endPoint x: 501, endPoint y: 231, distance: 31.3
click at [503, 257] on div "Loading Widget Security Question First Interstate Bank Your financial instituti…" at bounding box center [362, 274] width 361 height 291
